Goal: Transaction & Acquisition: Subscribe to service/newsletter

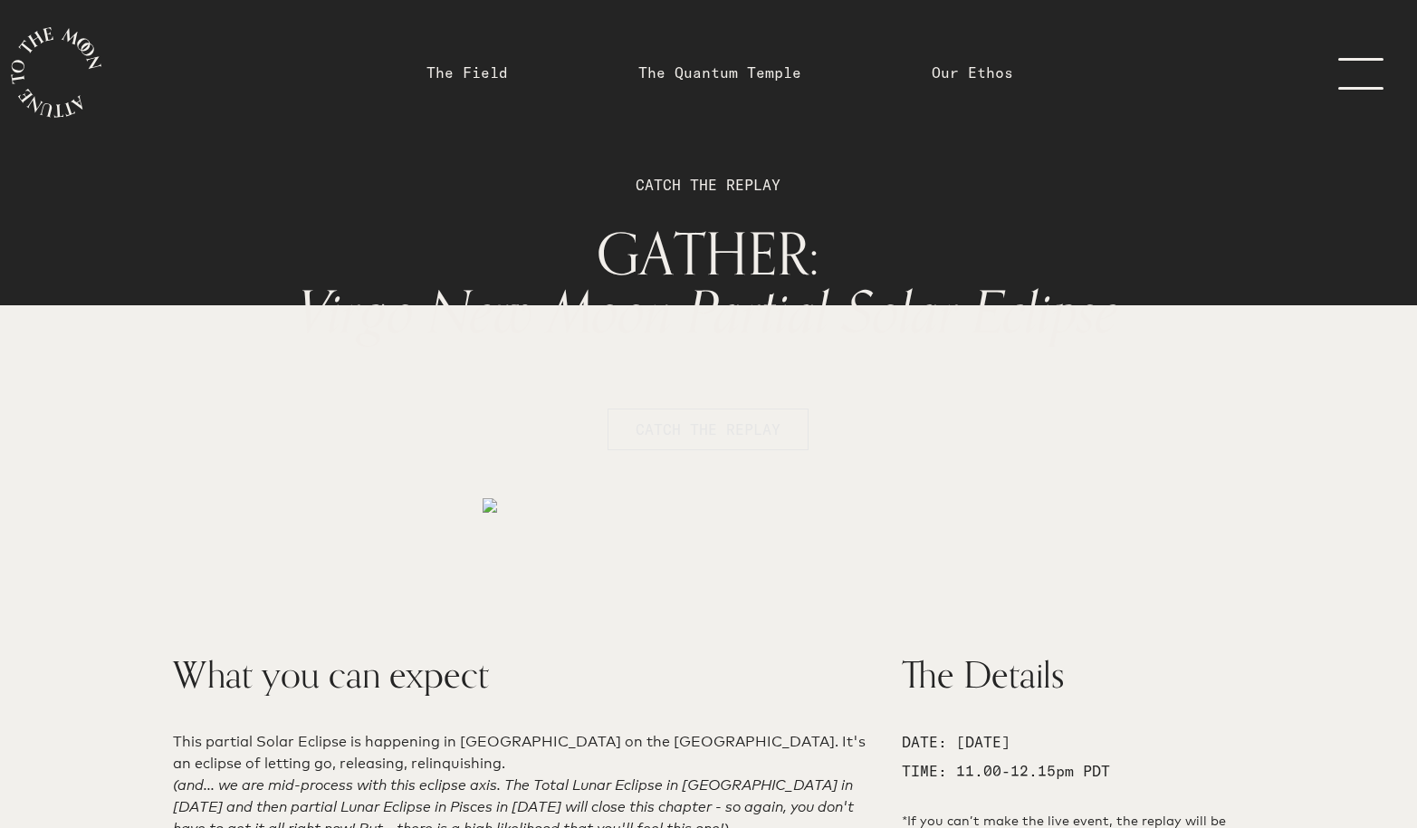
click at [676, 420] on span "CATCH THE REPLAY" at bounding box center [708, 429] width 145 height 22
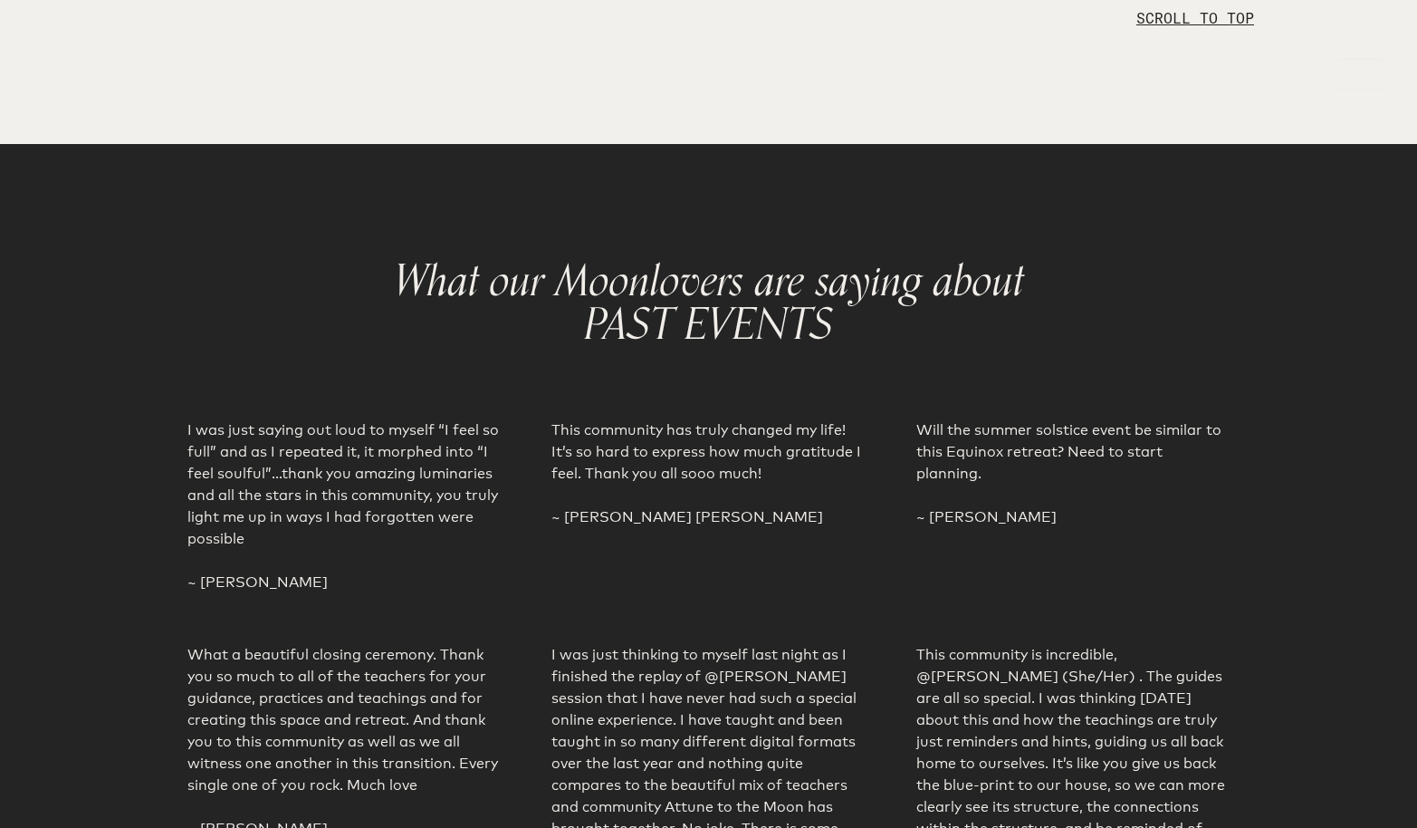
scroll to position [3289, 0]
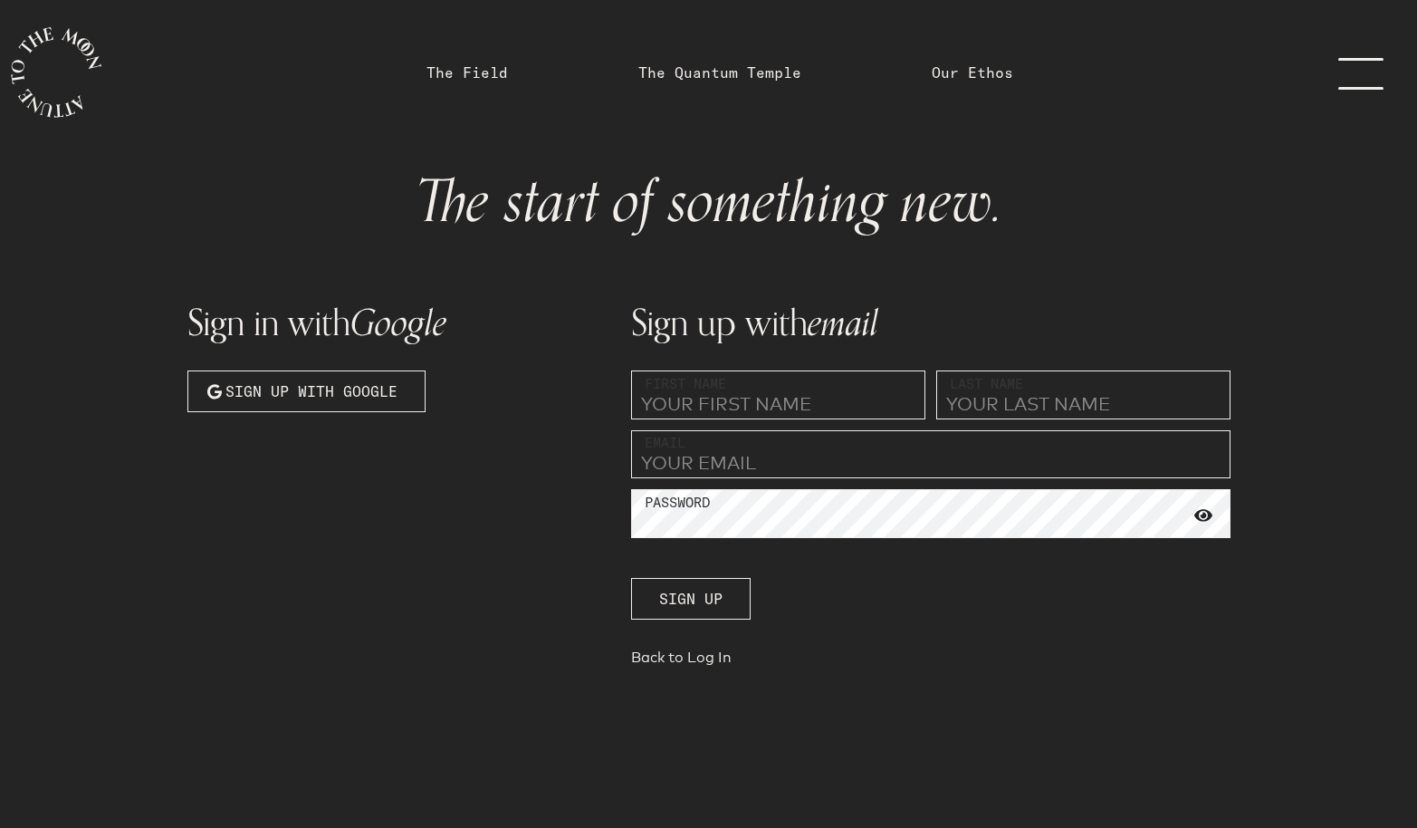
click at [721, 409] on input "text" at bounding box center [778, 394] width 294 height 49
type input "[PERSON_NAME]"
type input "[EMAIL_ADDRESS][DOMAIN_NAME]"
click at [680, 658] on link "Back to Log In" at bounding box center [930, 660] width 599 height 25
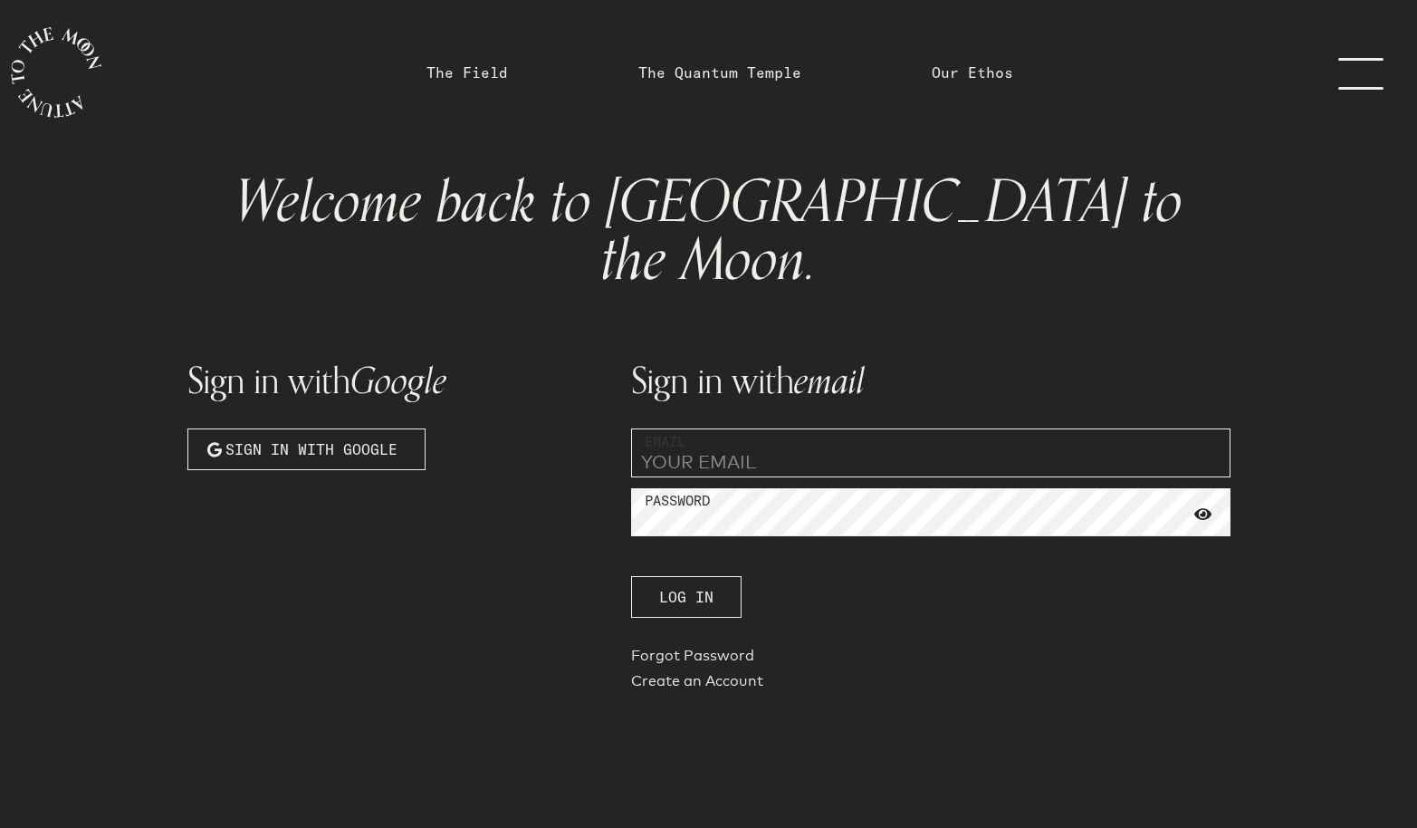
click at [707, 428] on input "email" at bounding box center [930, 452] width 599 height 49
click at [782, 423] on div "Sign in with email Email Password Log In Forgot Password Create an Account" at bounding box center [930, 515] width 621 height 386
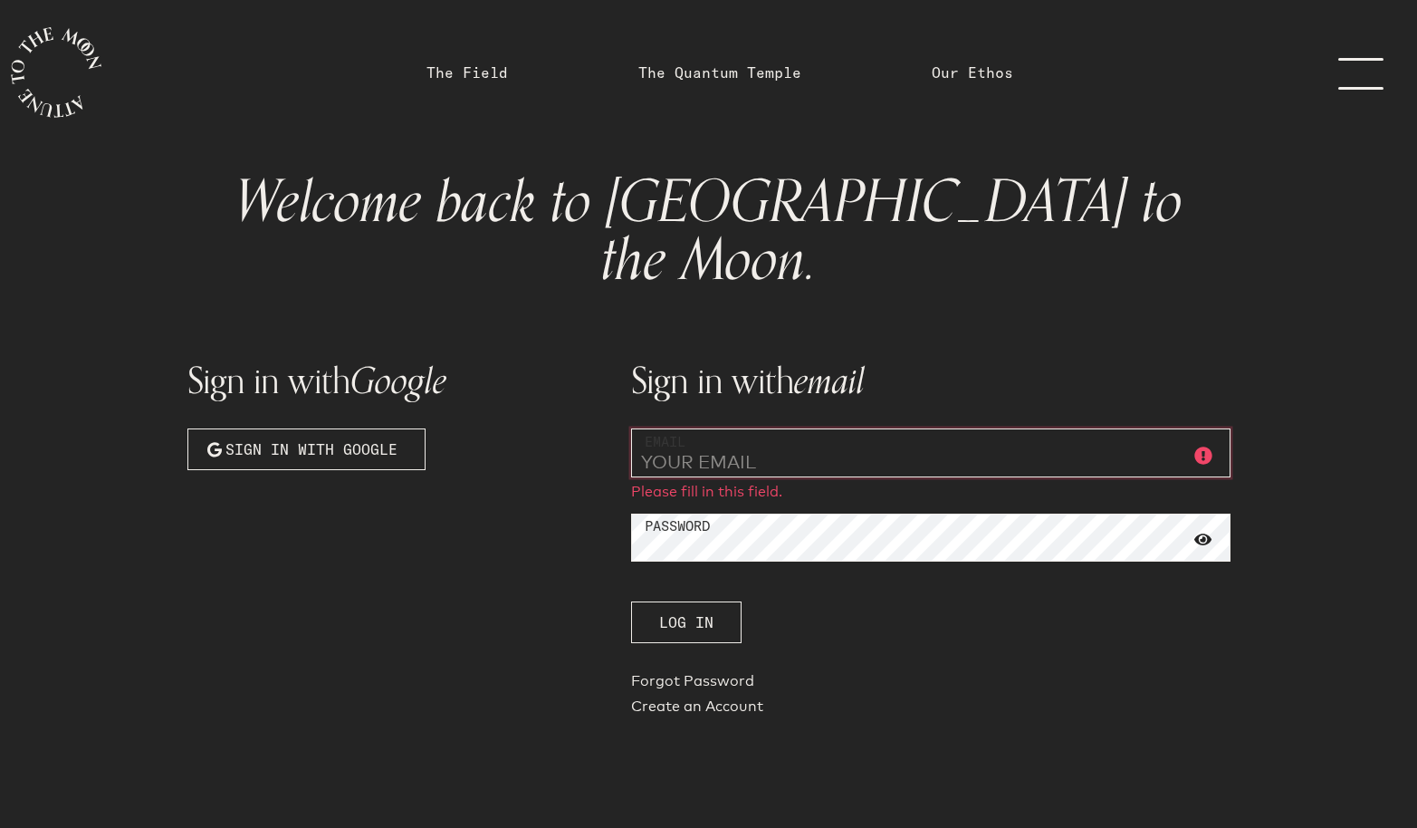
click at [777, 428] on input "email" at bounding box center [930, 452] width 599 height 49
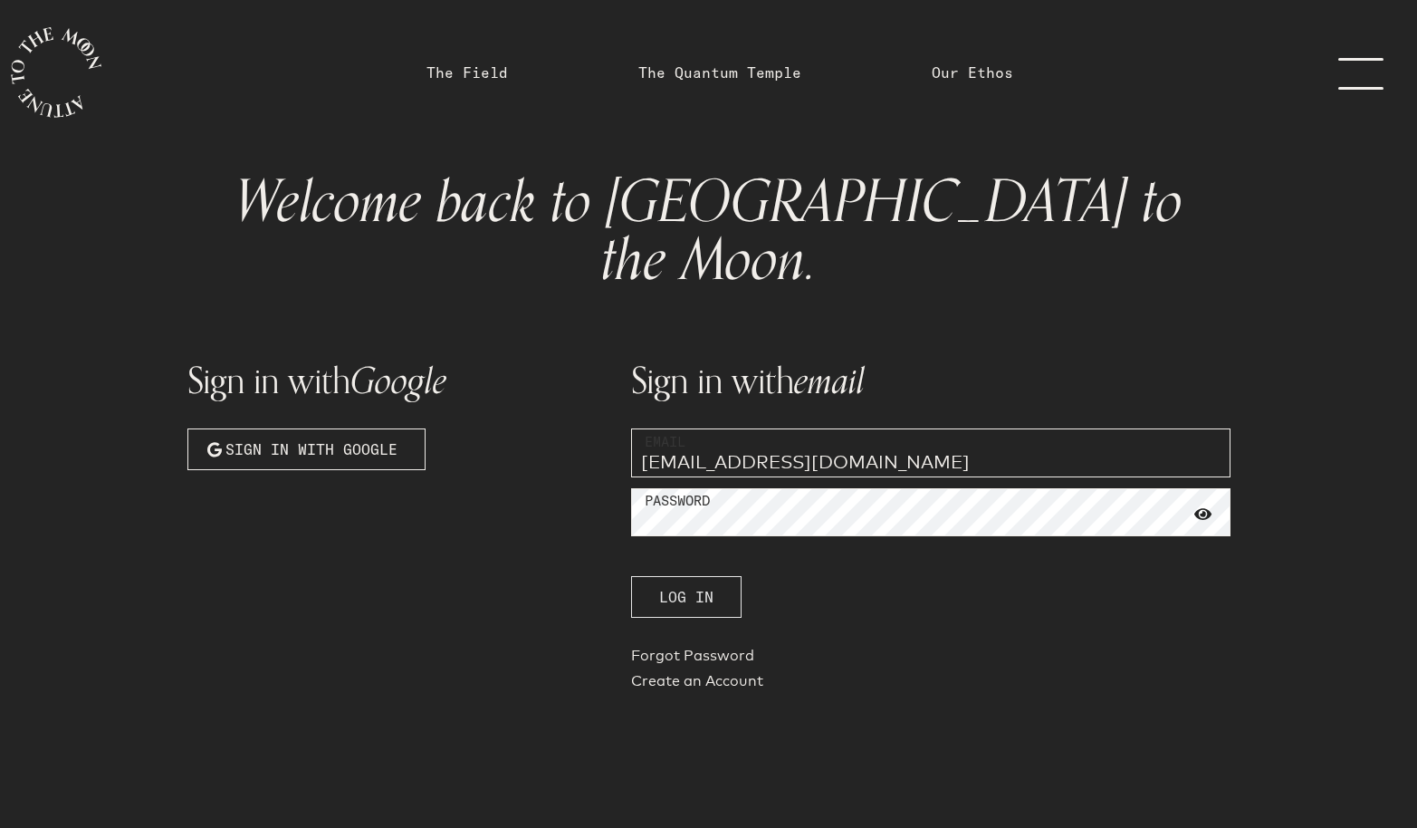
click at [686, 586] on span "Log In" at bounding box center [686, 597] width 54 height 22
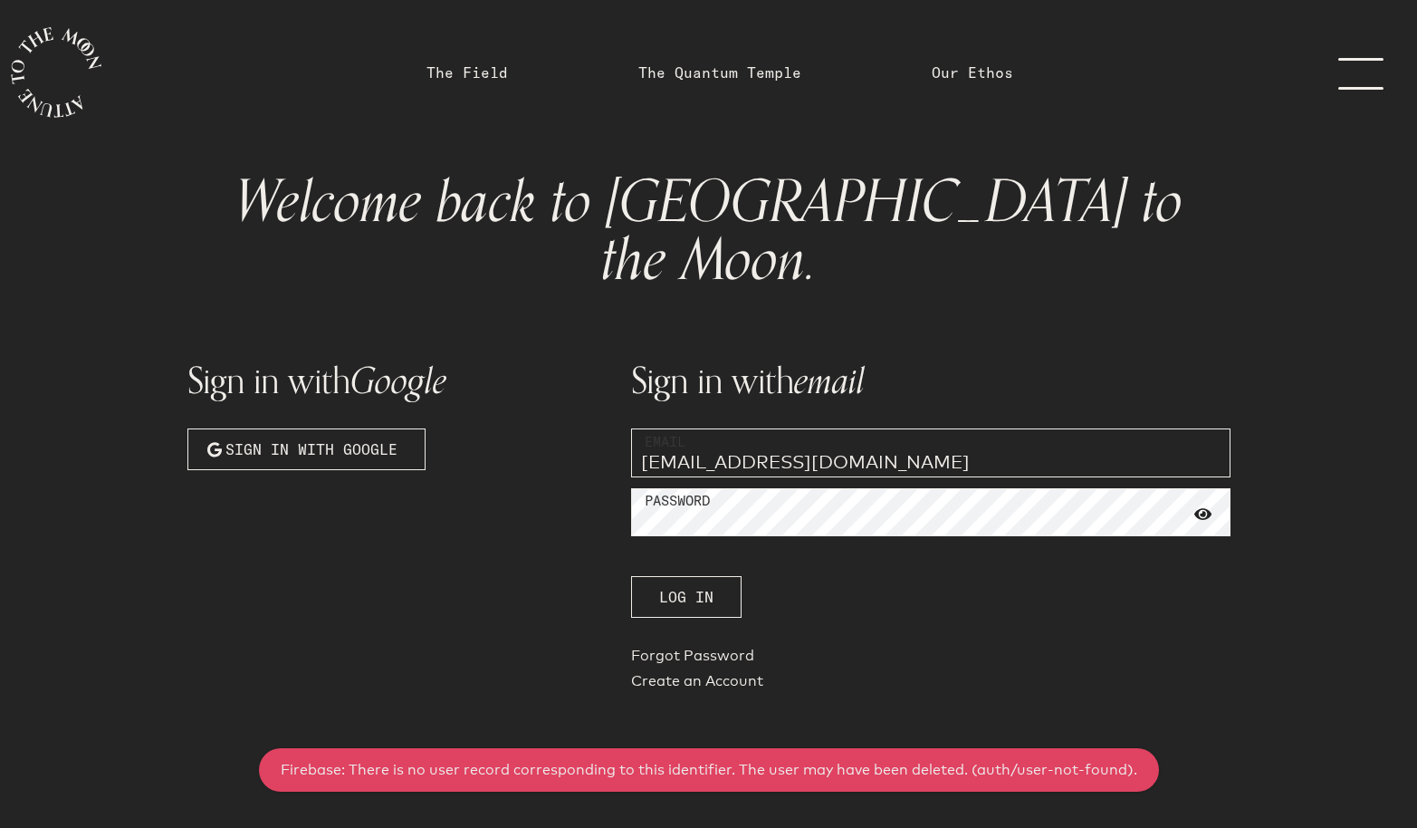
click at [897, 428] on input "[EMAIL_ADDRESS][DOMAIN_NAME]" at bounding box center [930, 452] width 599 height 49
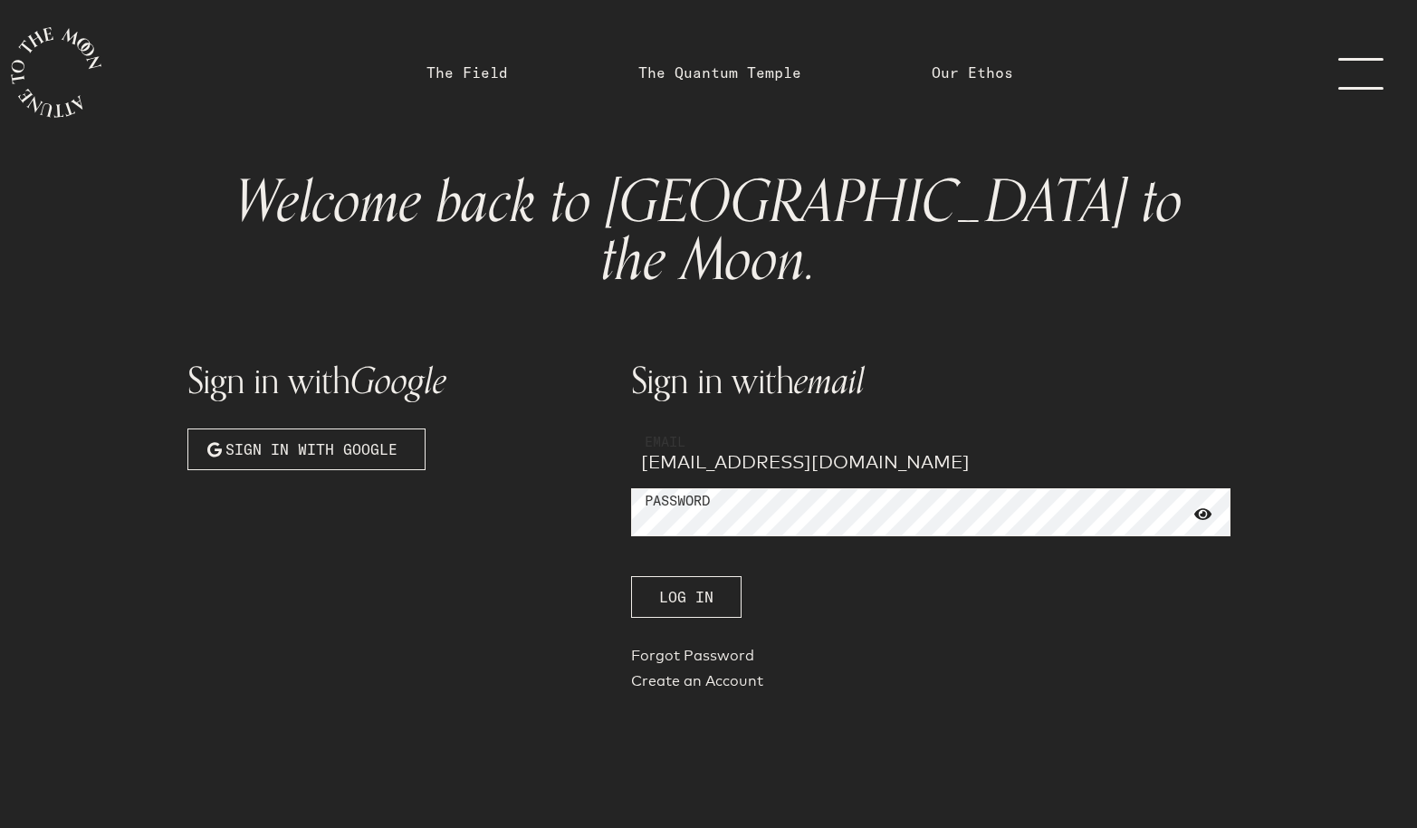
drag, startPoint x: 897, startPoint y: 400, endPoint x: 574, endPoint y: 403, distance: 323.2
click at [574, 403] on div "Sign in with Google Sign in with Google Sign in with email Email [EMAIL_ADDRESS…" at bounding box center [709, 515] width 1065 height 386
click at [707, 586] on span "Log In" at bounding box center [686, 597] width 54 height 22
type input "[EMAIL_ADDRESS][DOMAIN_NAME]"
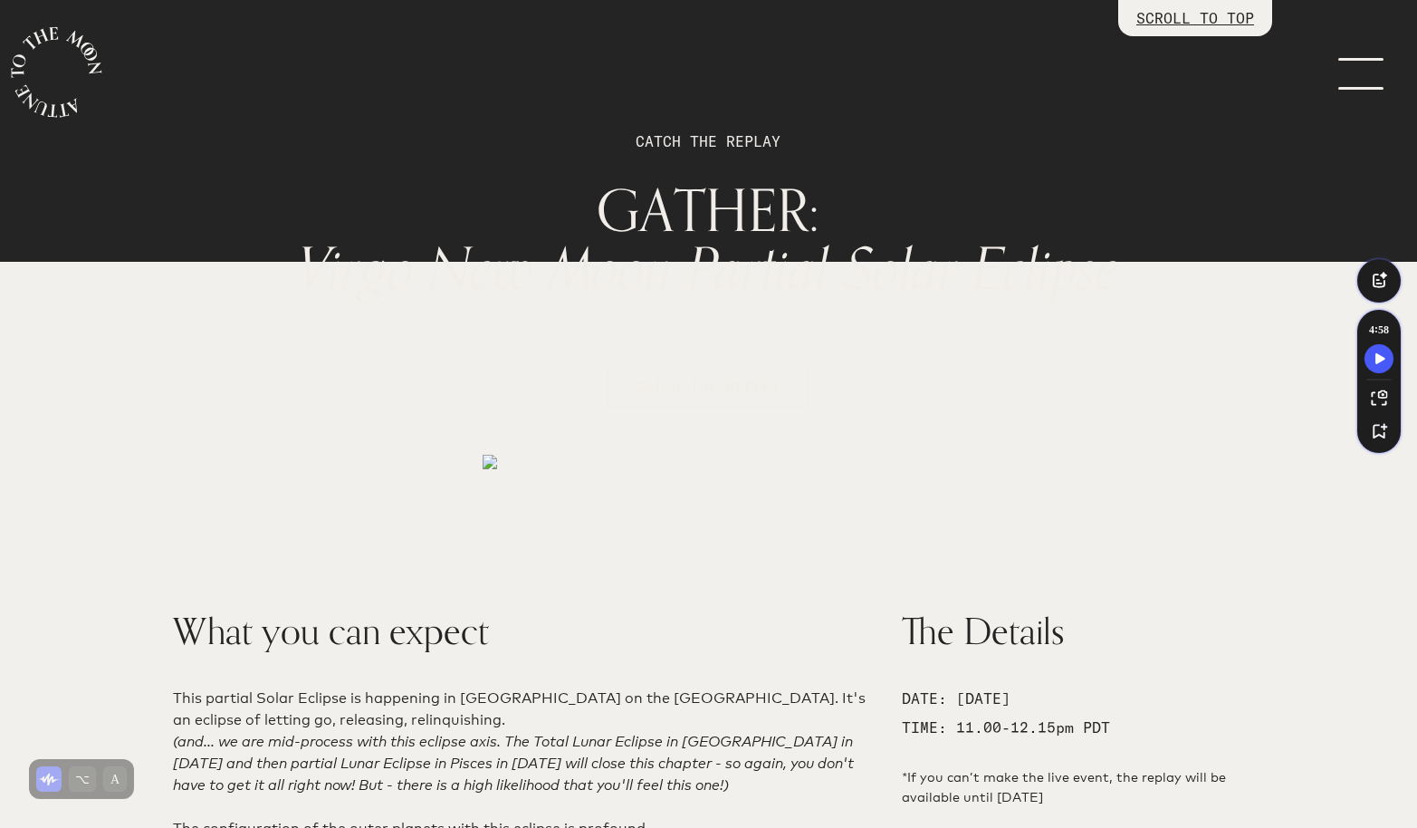
scroll to position [75, 0]
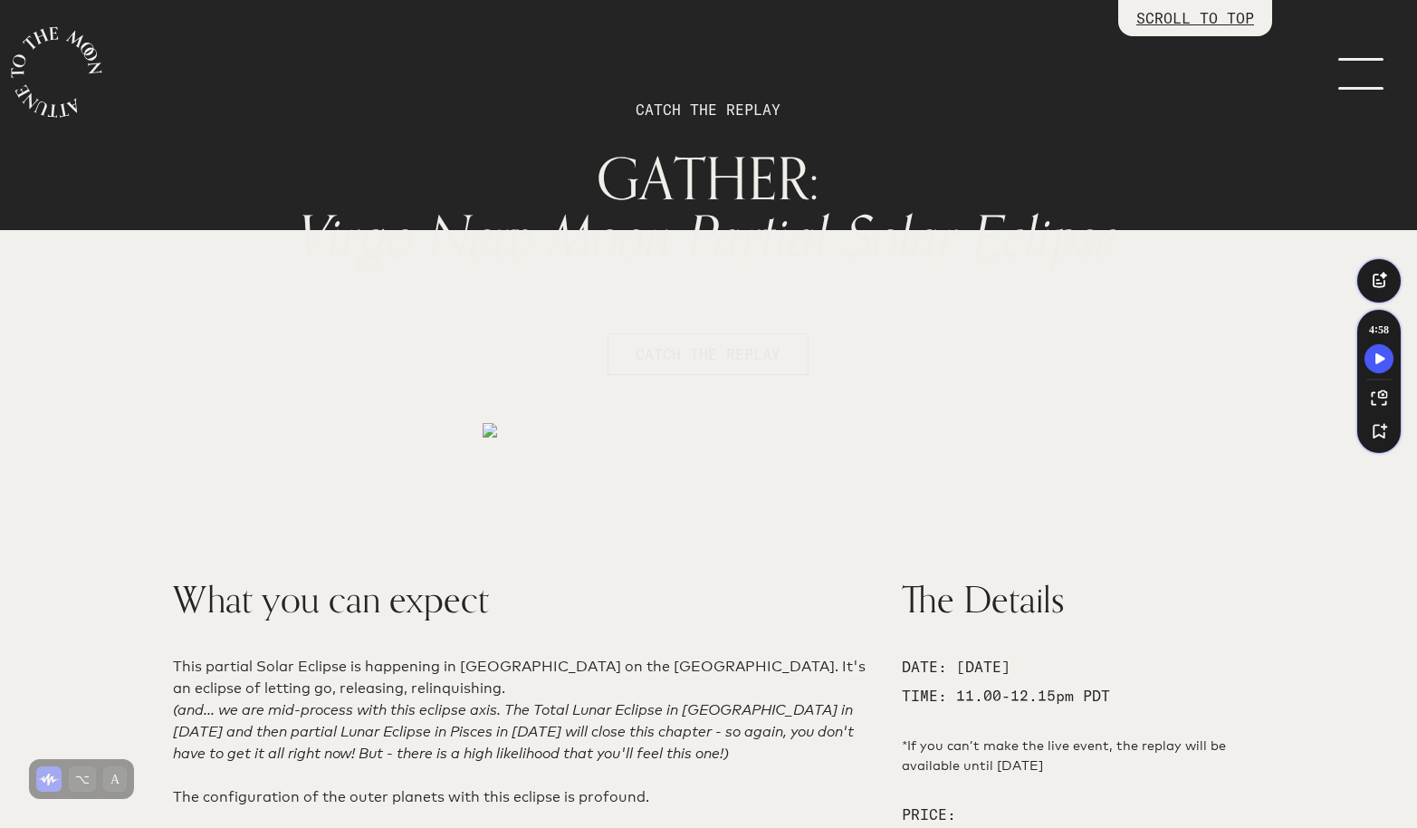
click at [730, 358] on span "CATCH THE REPLAY" at bounding box center [708, 354] width 145 height 22
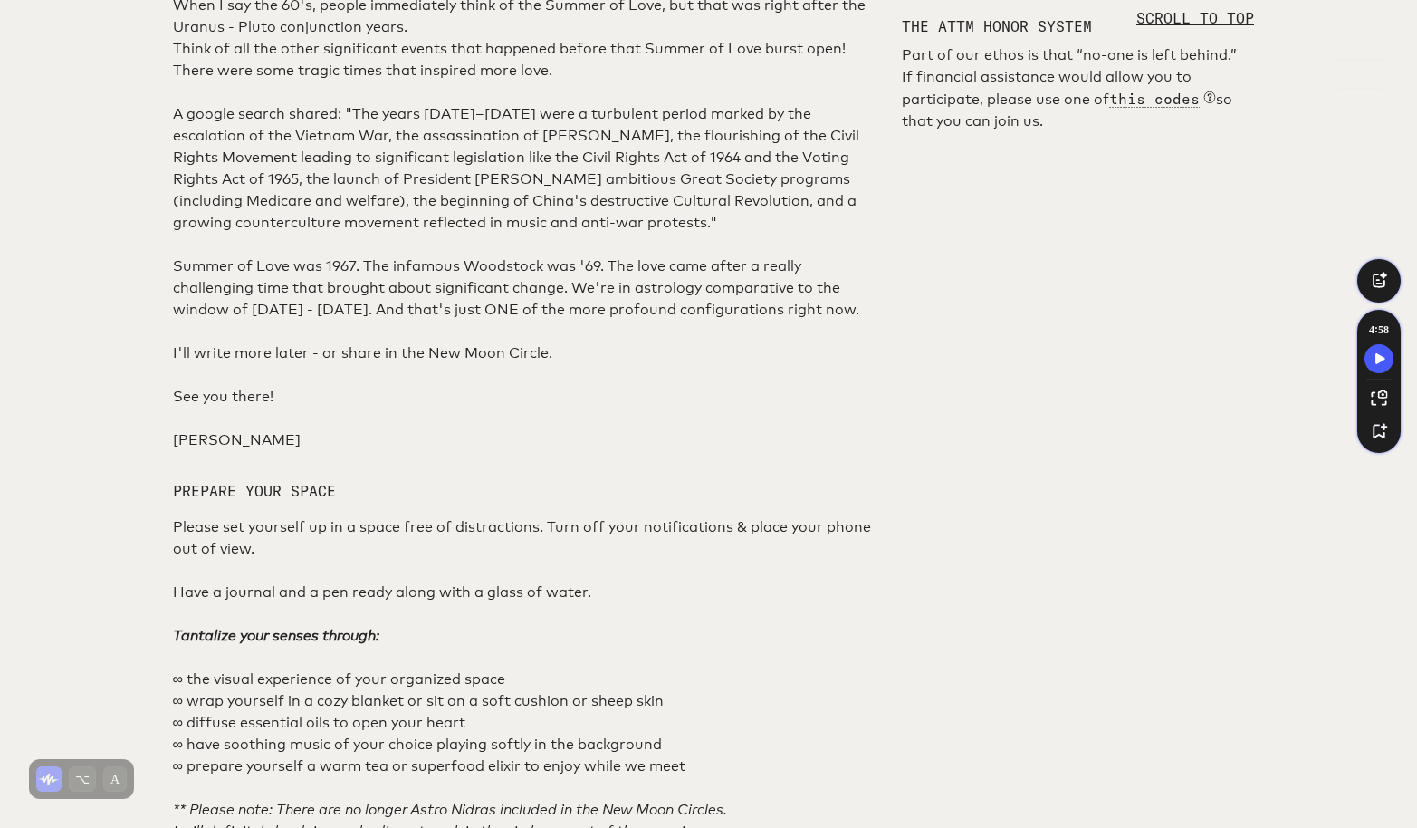
scroll to position [1060, 0]
